Goal: Task Accomplishment & Management: Use online tool/utility

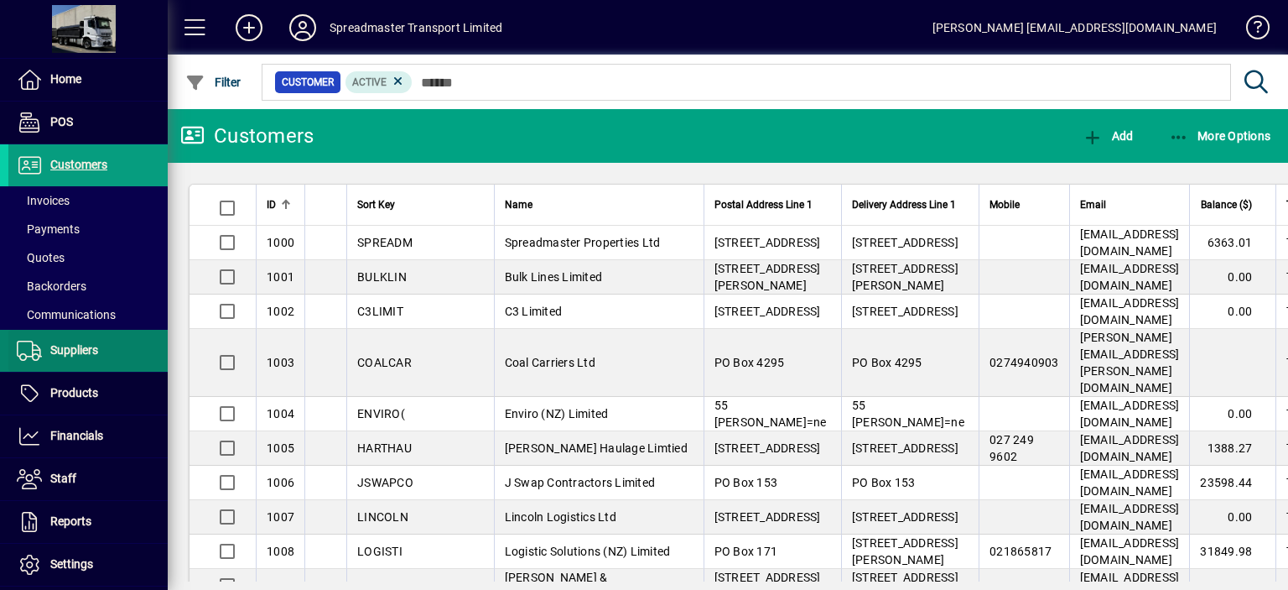
click at [83, 349] on span "Suppliers" at bounding box center [74, 349] width 48 height 13
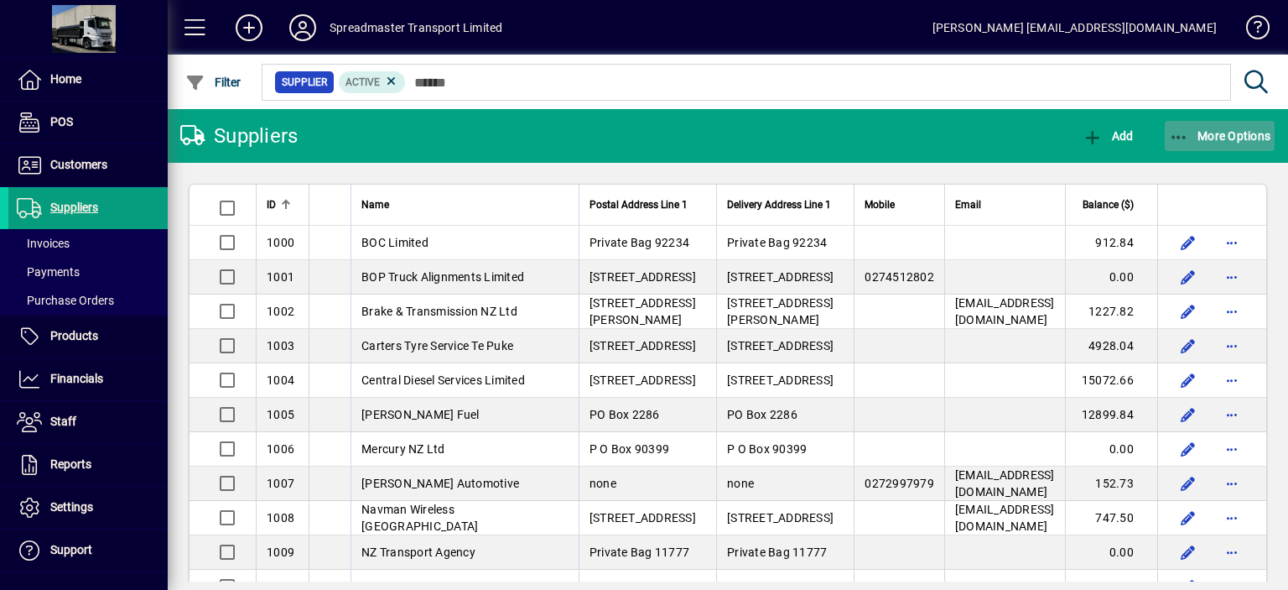
click at [1211, 137] on span "More Options" at bounding box center [1220, 135] width 102 height 13
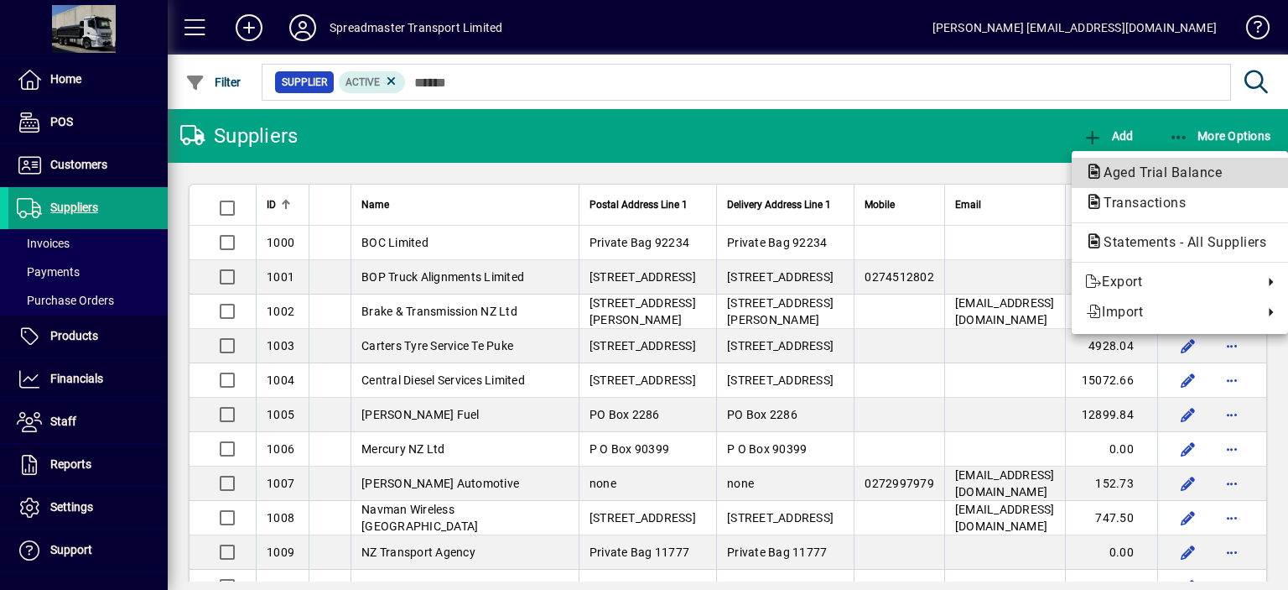
click at [1123, 170] on span "Aged Trial Balance" at bounding box center [1157, 172] width 145 height 16
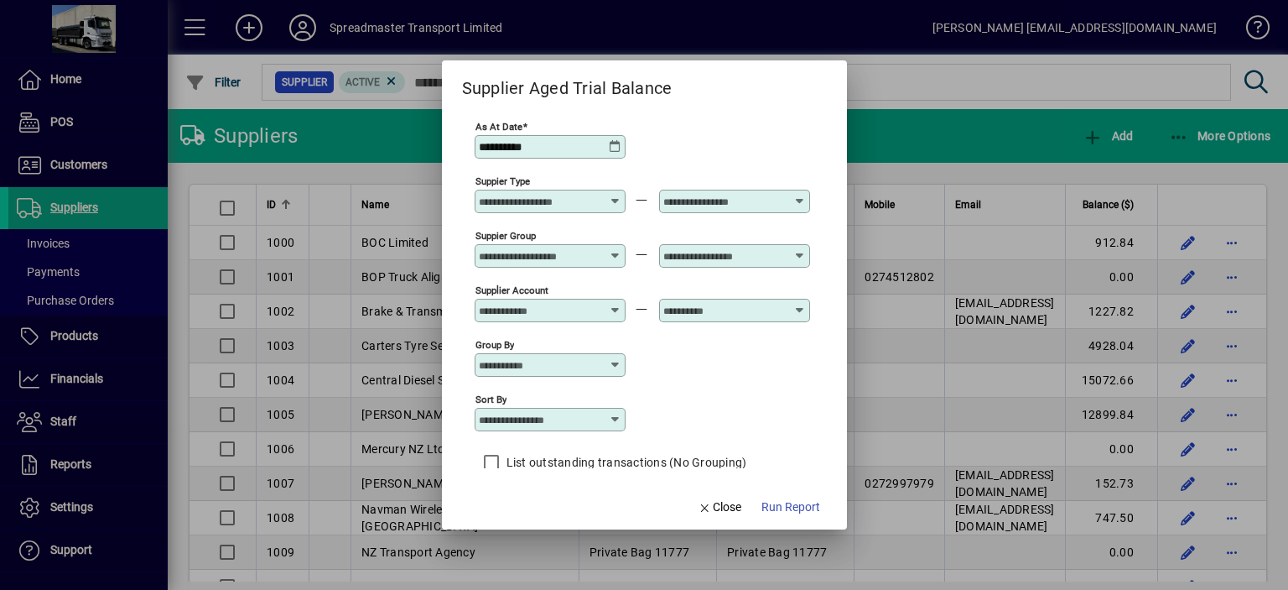
scroll to position [14, 0]
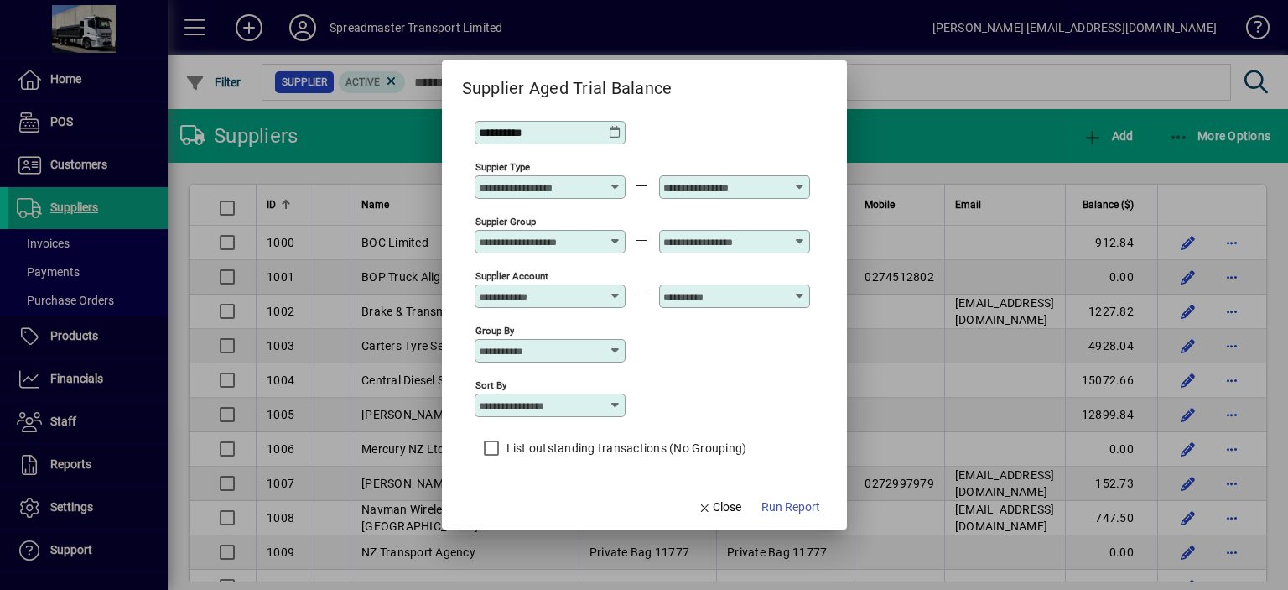
click at [612, 403] on icon at bounding box center [615, 404] width 13 height 13
drag, startPoint x: 556, startPoint y: 481, endPoint x: 671, endPoint y: 498, distance: 116.3
click at [556, 481] on div "Supplier Name" at bounding box center [527, 488] width 81 height 18
type input "**********"
click at [795, 507] on span "Run Report" at bounding box center [791, 507] width 59 height 18
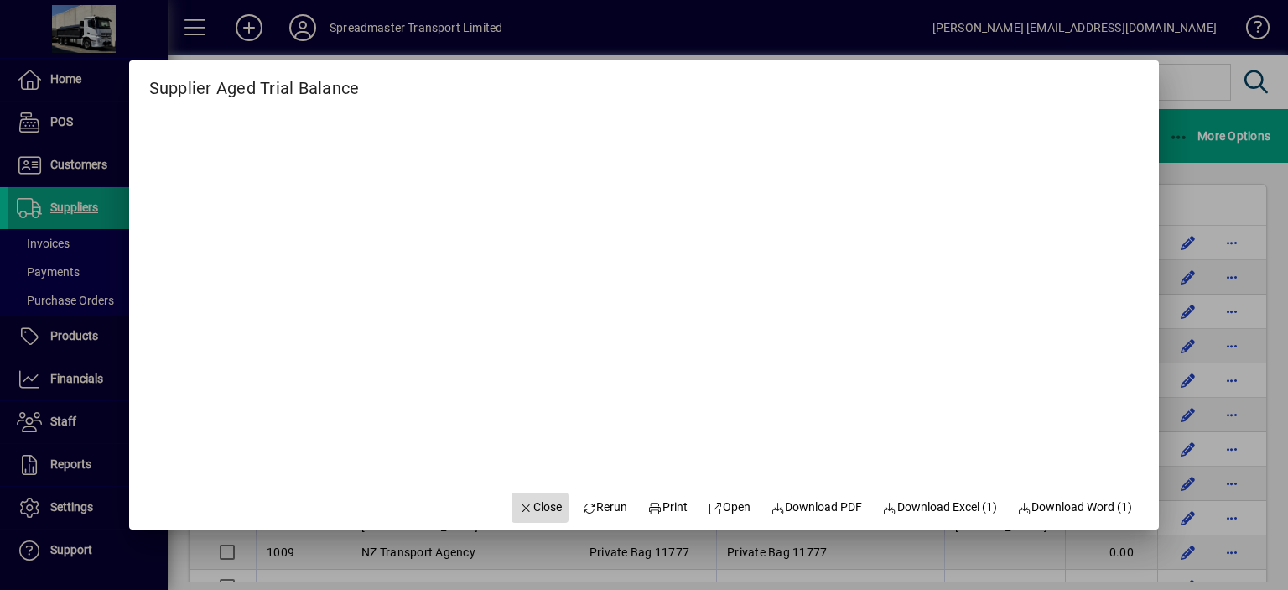
click at [526, 505] on span "Close" at bounding box center [540, 507] width 44 height 18
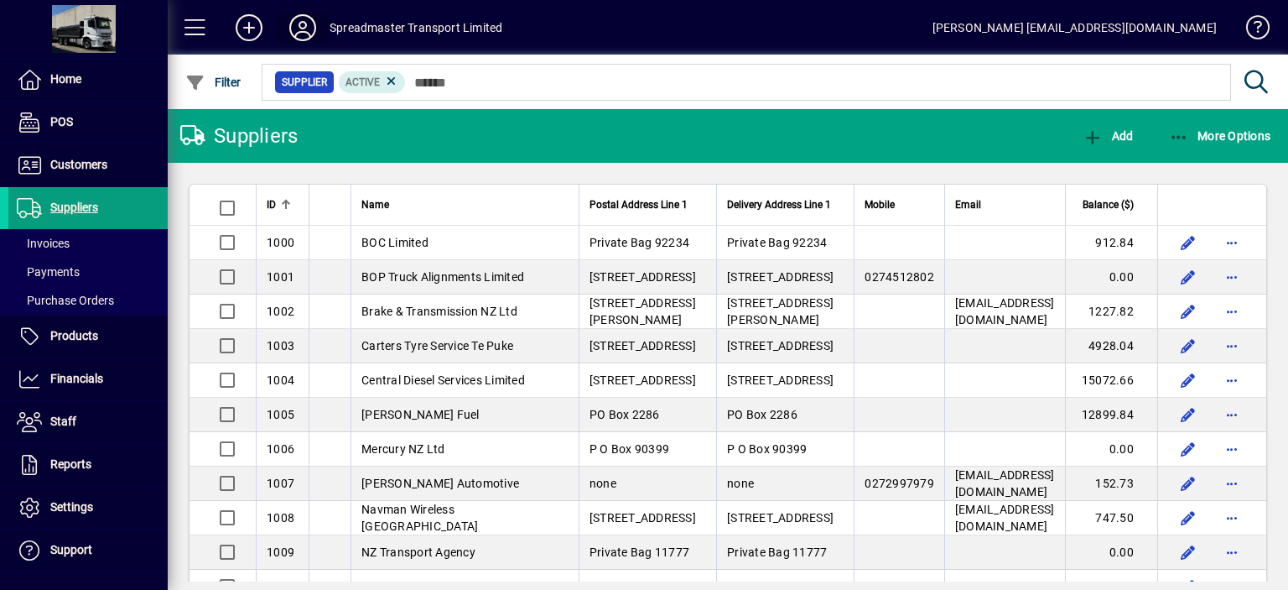
click at [298, 28] on icon at bounding box center [303, 27] width 34 height 27
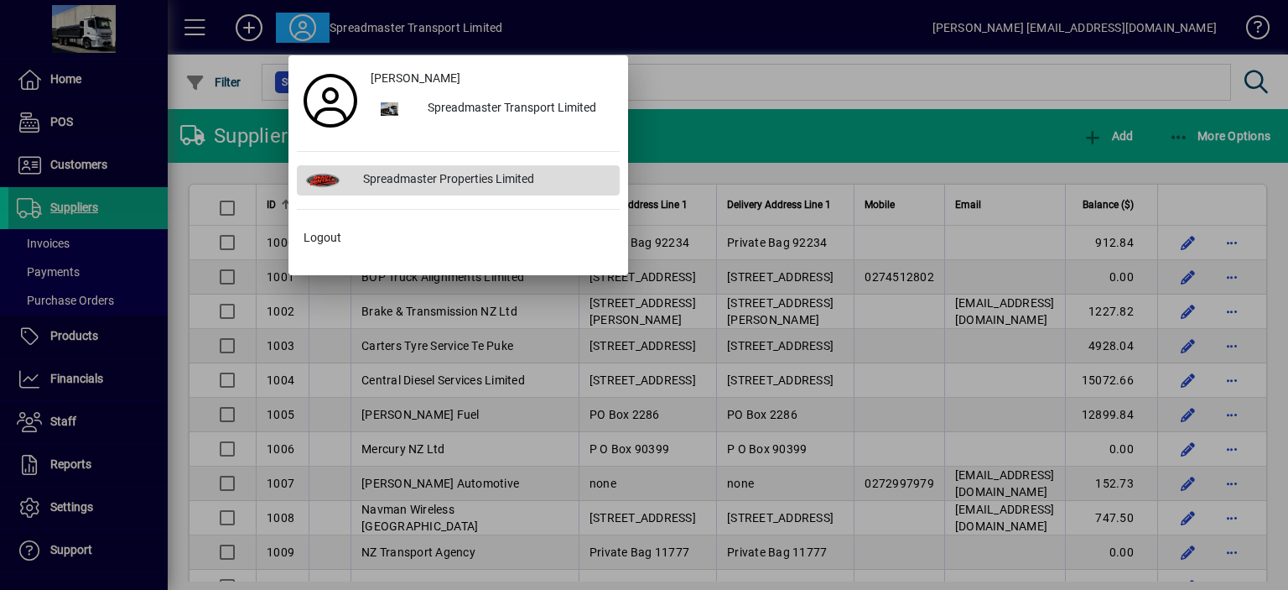
click at [465, 174] on div "Spreadmaster Properties Limited" at bounding box center [485, 180] width 270 height 30
